Goal: Check status: Check status

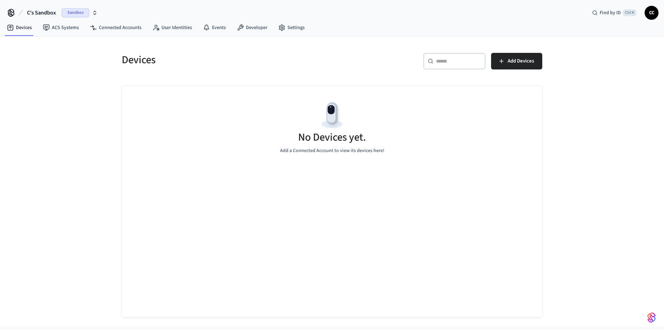
click at [81, 14] on span "Sandbox" at bounding box center [76, 12] width 28 height 9
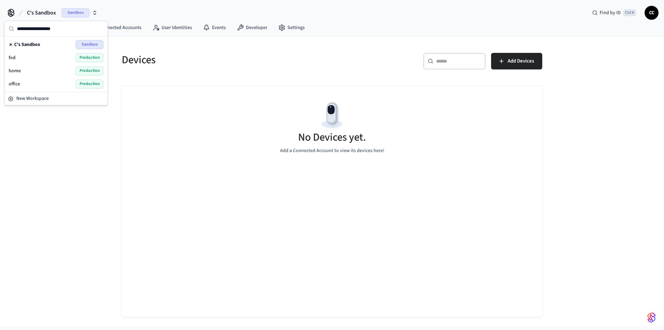
click at [34, 81] on div "office Production" at bounding box center [56, 84] width 95 height 9
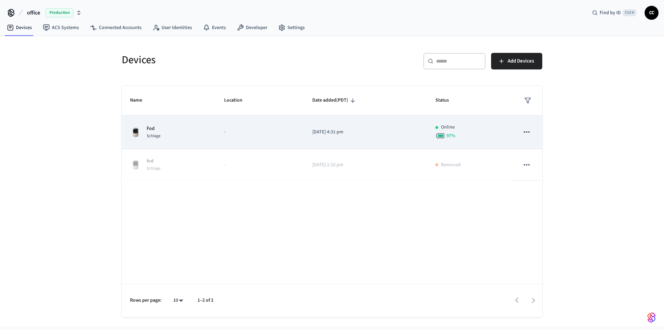
click at [269, 135] on p "-" at bounding box center [259, 132] width 71 height 7
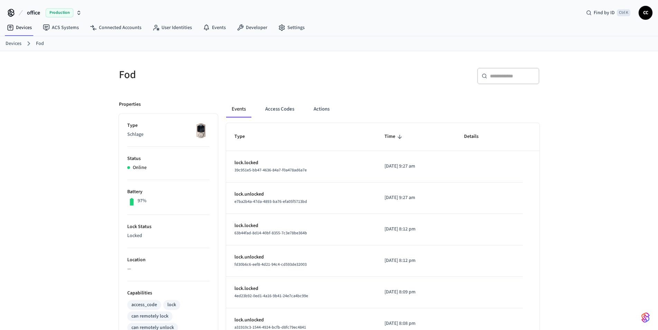
scroll to position [35, 0]
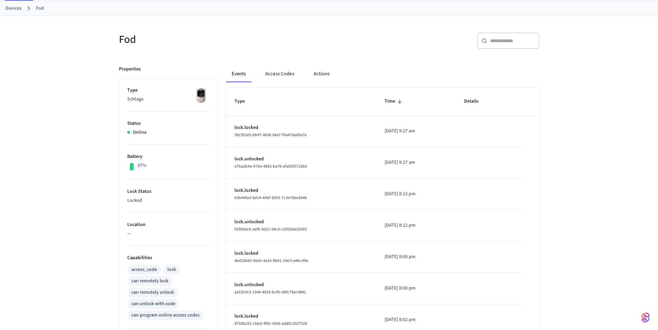
click at [550, 275] on div "Fod ​ ​ Properties Type Schlage Status Online Battery 97% Lock Status Locked Lo…" at bounding box center [329, 247] width 443 height 462
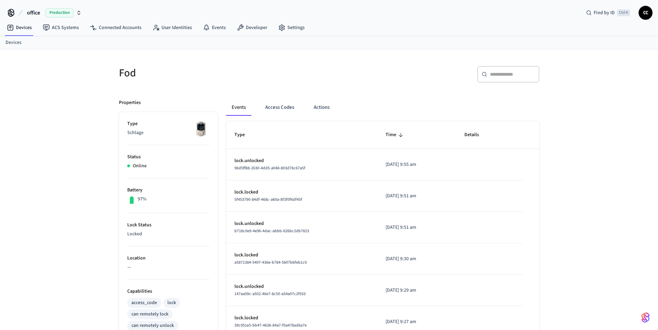
scroll to position [35, 0]
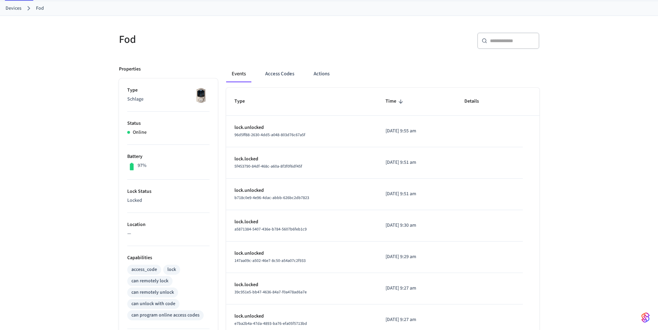
scroll to position [35, 0]
click at [319, 75] on button "Actions" at bounding box center [321, 74] width 27 height 17
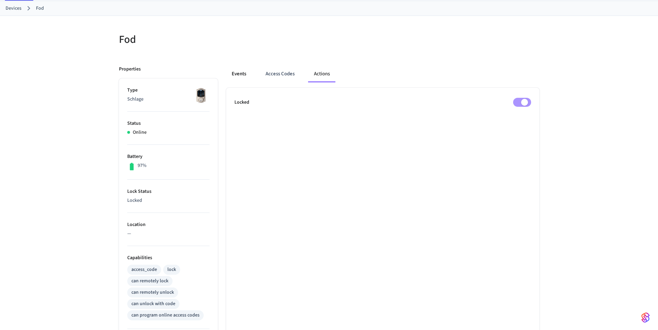
click at [237, 76] on button "Events" at bounding box center [239, 74] width 26 height 17
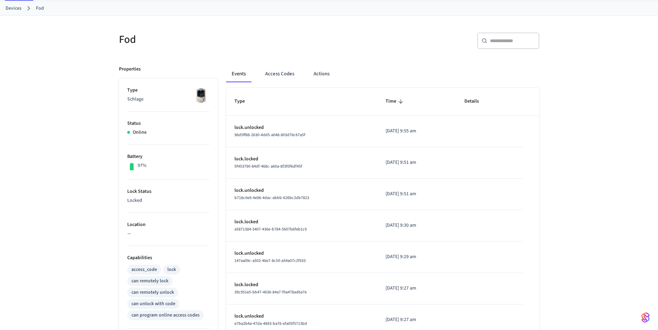
scroll to position [0, 0]
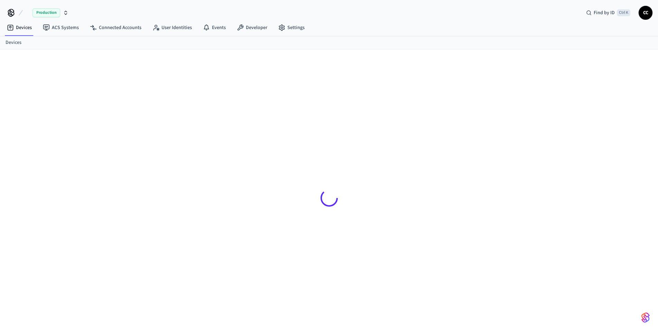
click at [445, 24] on div "Devices ACS Systems Connected Accounts User Identities Events Developer Settings" at bounding box center [329, 28] width 658 height 16
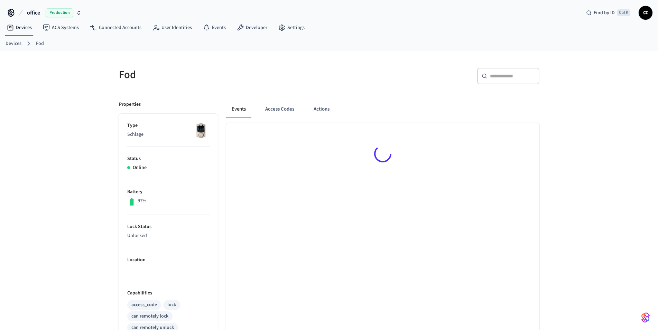
click at [67, 232] on div "Fod ​ ​ Properties Type Schlage Status Online Battery 97% Lock Status Unlocked …" at bounding box center [329, 282] width 658 height 462
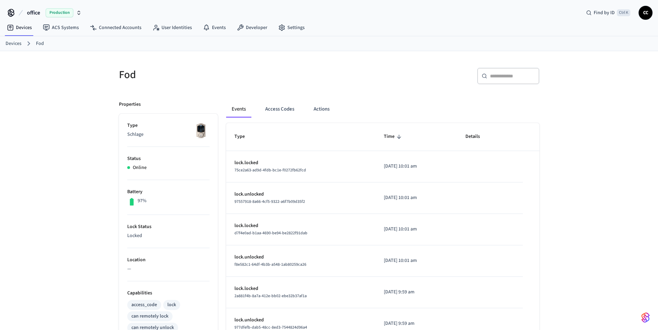
click at [33, 215] on div "Fod ​ ​ Properties Type Schlage Status Online Battery 97% Lock Status Locked Lo…" at bounding box center [329, 282] width 658 height 462
